Goal: Use online tool/utility: Use online tool/utility

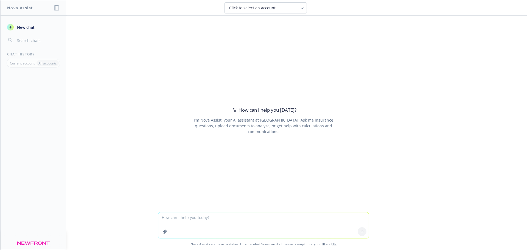
click at [185, 220] on textarea at bounding box center [263, 225] width 210 height 26
paste textarea "Extract plan rules/rate calculation rules from the attached."
type textarea "Extract plan rules/rate calculation rules from the attached."
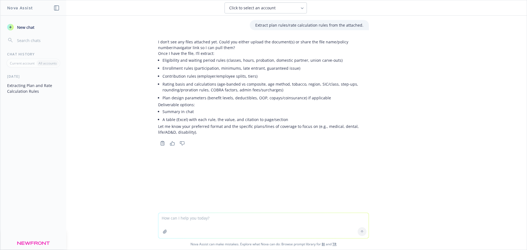
click at [163, 233] on icon "button" at bounding box center [165, 232] width 4 height 4
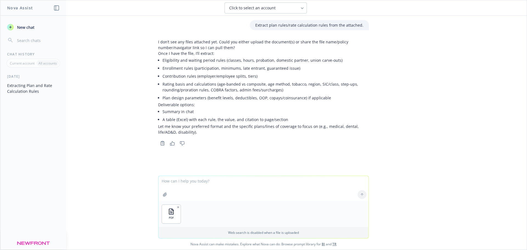
click at [161, 190] on button "button" at bounding box center [165, 194] width 9 height 9
click at [357, 195] on div at bounding box center [362, 194] width 13 height 13
click at [362, 195] on div at bounding box center [362, 194] width 13 height 13
click at [250, 234] on p "Web search is disabled when a file is uploaded" at bounding box center [264, 232] width 204 height 5
click at [193, 215] on div "PDF" at bounding box center [263, 214] width 210 height 26
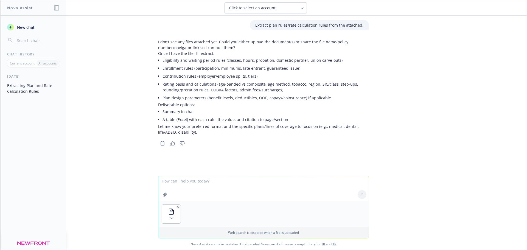
click at [362, 193] on div at bounding box center [362, 194] width 13 height 13
click at [226, 223] on div "PDF" at bounding box center [263, 214] width 210 height 26
click at [219, 190] on textarea at bounding box center [263, 188] width 210 height 25
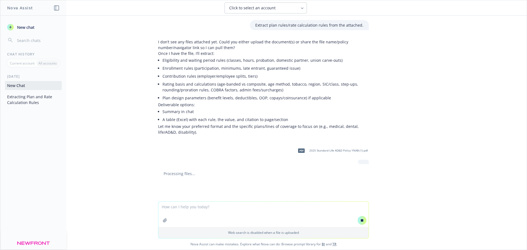
click at [177, 202] on textarea at bounding box center [263, 214] width 210 height 25
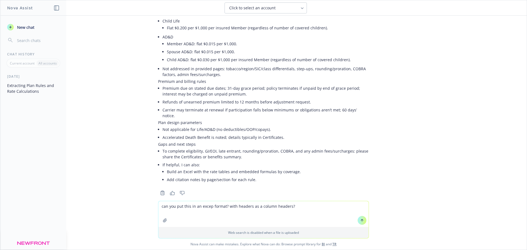
scroll to position [455, 0]
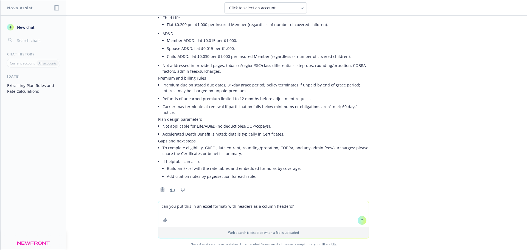
click at [222, 206] on textarea "can you put this in an excel format? with headers as a column headers?" at bounding box center [263, 214] width 210 height 26
type textarea "can you put this in an excel format? Headers as a column headers?"
click at [360, 222] on icon at bounding box center [362, 221] width 4 height 4
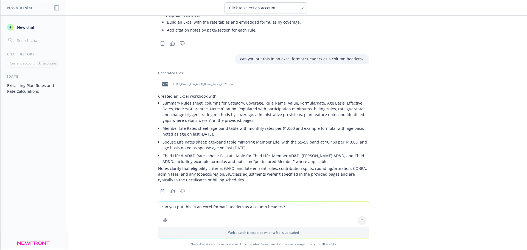
scroll to position [603, 0]
click at [200, 80] on div "xlsx YNAB_Group_Life_ADnD_Rules_Rates_2025.xlsx" at bounding box center [196, 84] width 76 height 14
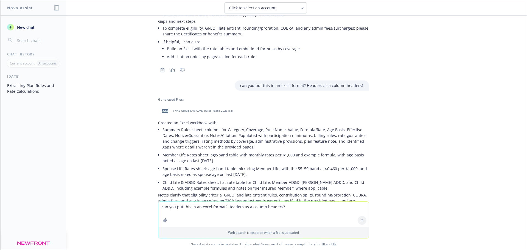
scroll to position [548, 0]
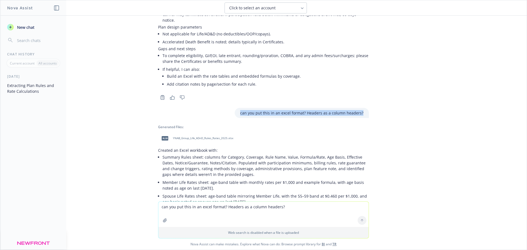
drag, startPoint x: 240, startPoint y: 106, endPoint x: 361, endPoint y: 109, distance: 121.1
click at [361, 109] on div "can you put this in an excel format? Headers as a column headers?" at bounding box center [302, 113] width 134 height 10
copy p "can you put this in an excel format? Headers as a column headers?"
click at [126, 138] on div "Extract plan rules/rate calculation rules from the attached. I don’t see any fi…" at bounding box center [263, 109] width 527 height 186
